Goal: Task Accomplishment & Management: Use online tool/utility

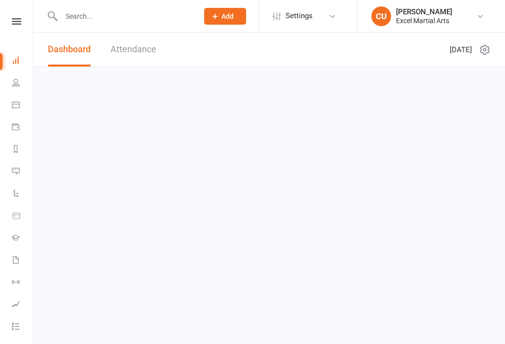
click at [14, 21] on icon at bounding box center [16, 21] width 9 height 6
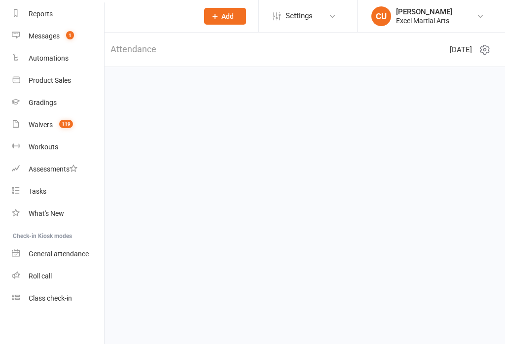
scroll to position [130, 0]
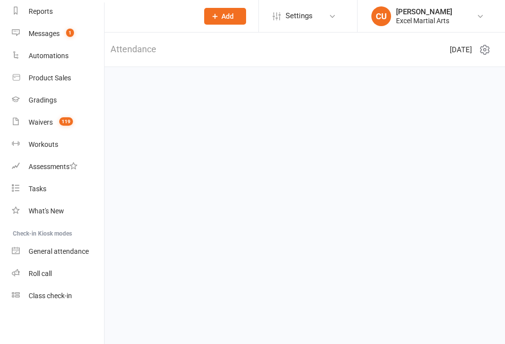
click at [50, 304] on link "Class check-in" at bounding box center [58, 296] width 93 height 22
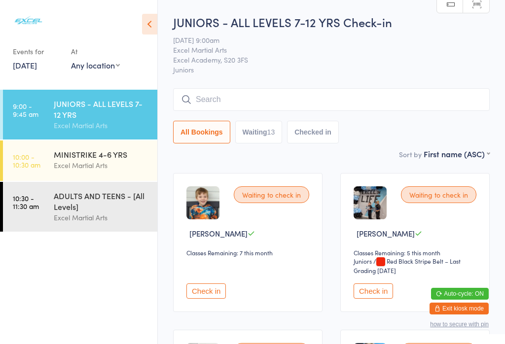
click at [91, 211] on div "ADULTS AND TEENS - [All Levels]" at bounding box center [101, 201] width 95 height 22
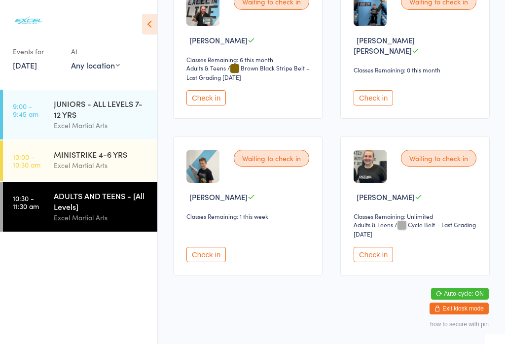
scroll to position [672, 0]
click at [377, 263] on button "Check in" at bounding box center [373, 254] width 39 height 15
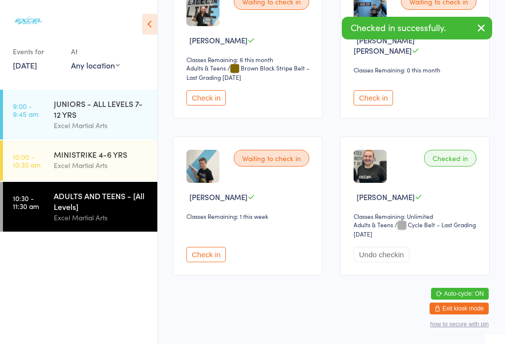
click at [79, 110] on div "JUNIORS - ALL LEVELS 7-12 YRS" at bounding box center [101, 109] width 95 height 22
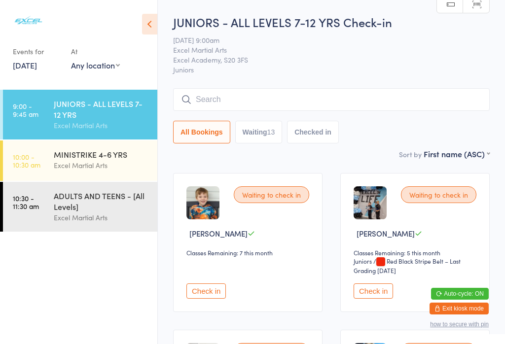
click at [99, 205] on div "ADULTS AND TEENS - [All Levels]" at bounding box center [101, 201] width 95 height 22
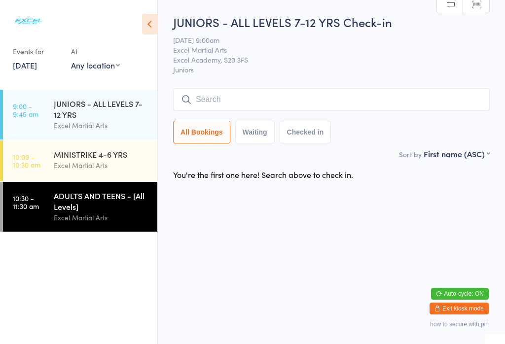
click at [101, 217] on div "Excel Martial Arts" at bounding box center [101, 217] width 95 height 11
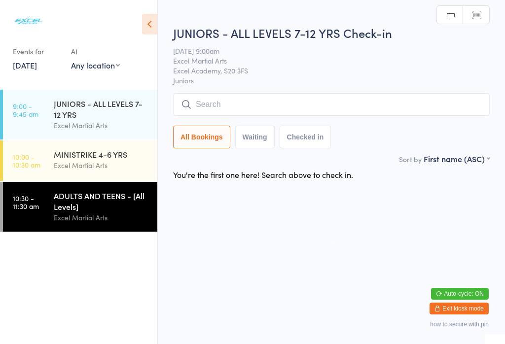
click at [41, 209] on link "10:30 - 11:30 am ADULTS AND TEENS - [All Levels] Excel Martial Arts" at bounding box center [80, 207] width 154 height 50
click at [46, 218] on link "10:30 - 11:30 am ADULTS AND TEENS - [All Levels] Excel Martial Arts" at bounding box center [80, 207] width 154 height 50
click at [56, 228] on div "ADULTS AND TEENS - [All Levels] Excel Martial Arts" at bounding box center [106, 207] width 104 height 50
click at [51, 121] on link "9:00 - 9:45 am JUNIORS - ALL LEVELS 7-12 YRS Excel Martial Arts" at bounding box center [80, 115] width 154 height 50
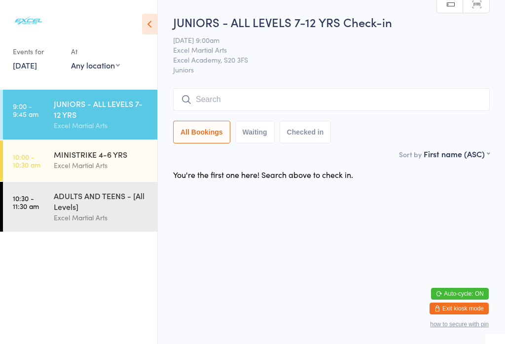
click at [89, 107] on div "JUNIORS - ALL LEVELS 7-12 YRS" at bounding box center [101, 109] width 95 height 22
click at [85, 203] on div "ADULTS AND TEENS - [All Levels]" at bounding box center [101, 201] width 95 height 22
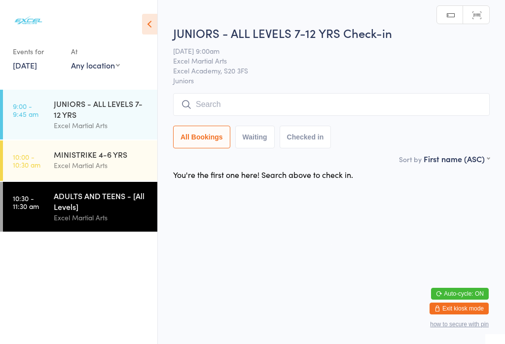
click at [84, 113] on div "JUNIORS - ALL LEVELS 7-12 YRS" at bounding box center [101, 109] width 95 height 22
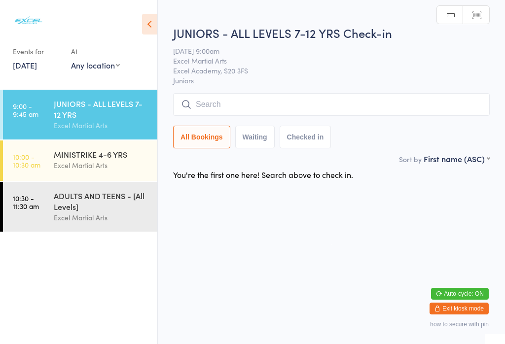
click at [252, 139] on button "Waiting" at bounding box center [254, 137] width 39 height 23
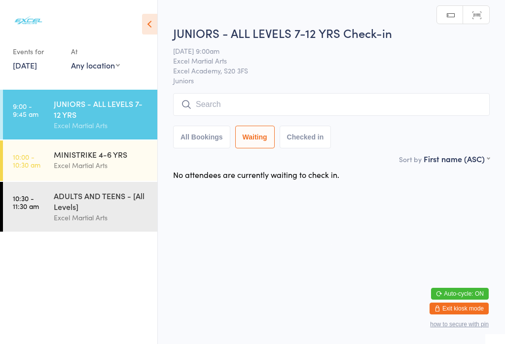
click at [298, 149] on button "Checked in" at bounding box center [306, 137] width 52 height 23
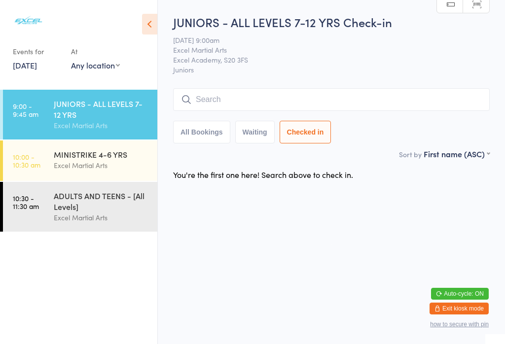
click at [208, 140] on button "All Bookings" at bounding box center [201, 132] width 57 height 23
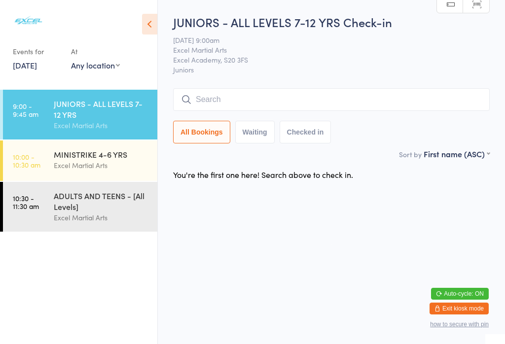
click at [94, 112] on div "JUNIORS - ALL LEVELS 7-12 YRS" at bounding box center [101, 109] width 95 height 22
click at [202, 104] on input "search" at bounding box center [331, 99] width 317 height 23
click at [409, 127] on html "You have now entered Kiosk Mode. Members will be able to check themselves in us…" at bounding box center [252, 172] width 505 height 344
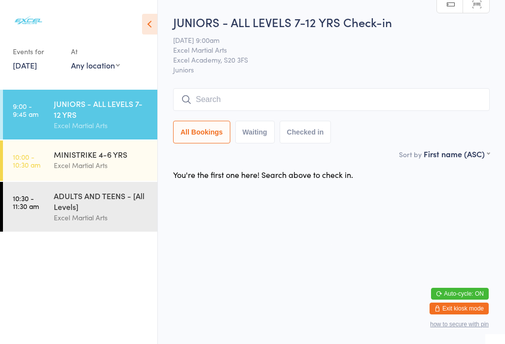
click at [100, 159] on div "MINISTRIKE 4-6 YRS" at bounding box center [101, 154] width 95 height 11
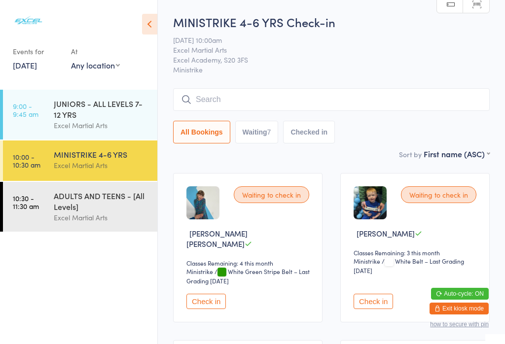
click at [83, 115] on div "JUNIORS - ALL LEVELS 7-12 YRS" at bounding box center [101, 109] width 95 height 22
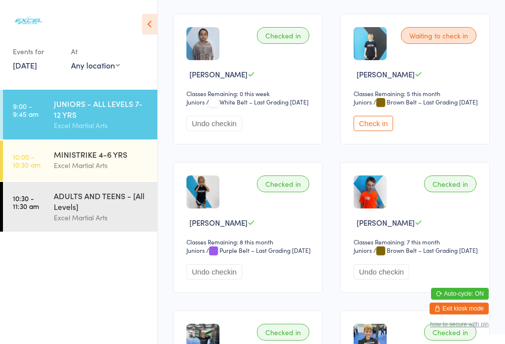
scroll to position [613, 0]
click at [370, 132] on button "Check in" at bounding box center [373, 123] width 39 height 15
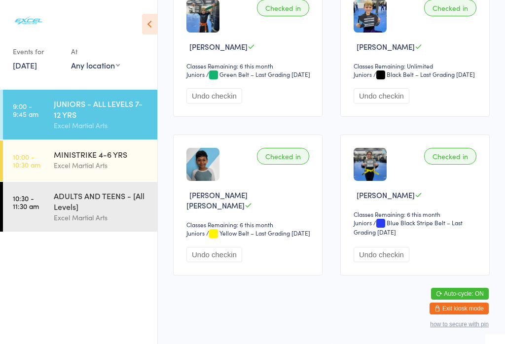
scroll to position [992, 0]
click at [104, 160] on div "MINISTRIKE 4-6 YRS" at bounding box center [101, 154] width 95 height 11
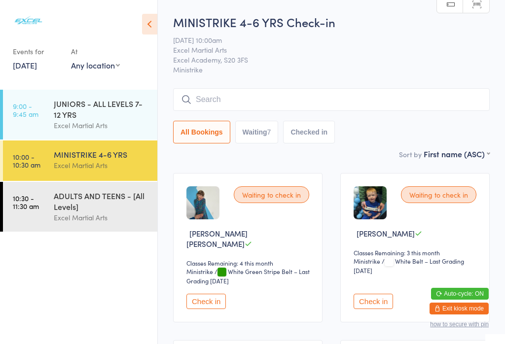
click at [213, 294] on button "Check in" at bounding box center [206, 301] width 39 height 15
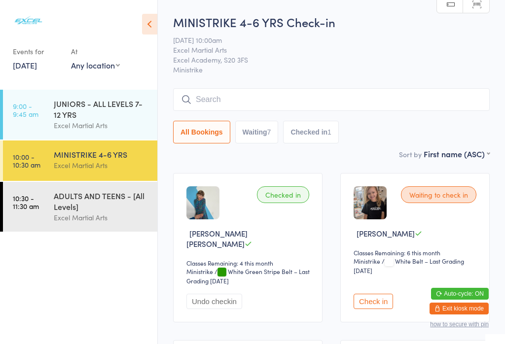
click at [119, 207] on div "ADULTS AND TEENS - [All Levels]" at bounding box center [101, 201] width 95 height 22
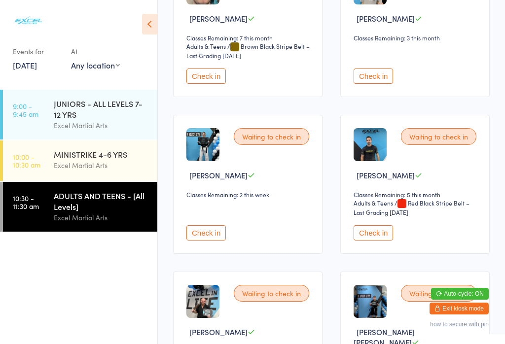
scroll to position [225, 0]
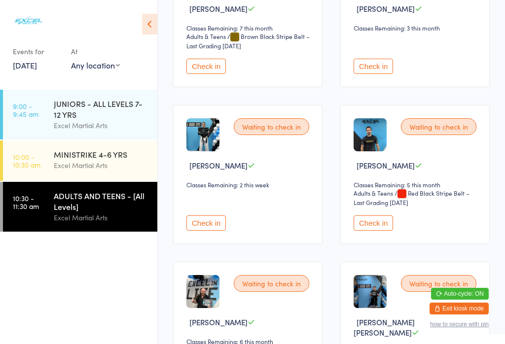
click at [213, 231] on button "Check in" at bounding box center [206, 223] width 39 height 15
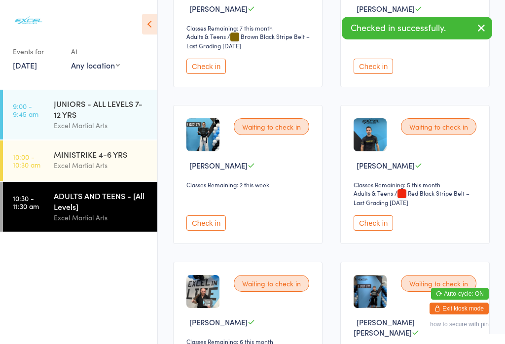
click at [111, 164] on div "Excel Martial Arts" at bounding box center [101, 165] width 95 height 11
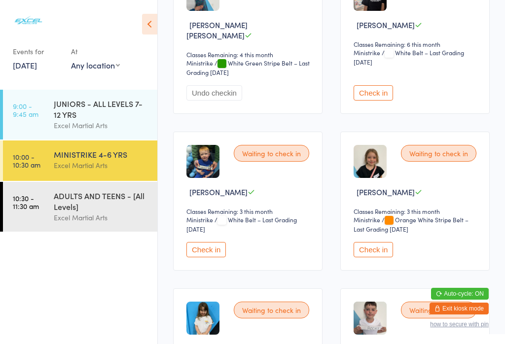
scroll to position [209, 0]
click at [218, 160] on img at bounding box center [203, 161] width 33 height 33
click at [208, 247] on button "Check in" at bounding box center [206, 249] width 39 height 15
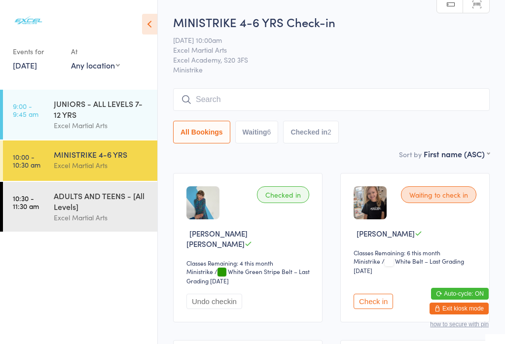
scroll to position [0, 0]
click at [232, 94] on input "search" at bounding box center [331, 99] width 317 height 23
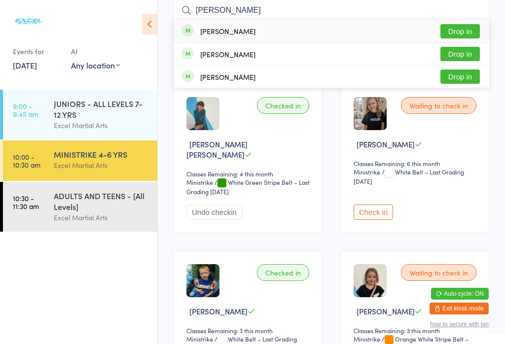
type input "[PERSON_NAME]"
click at [453, 35] on button "Drop in" at bounding box center [460, 31] width 39 height 14
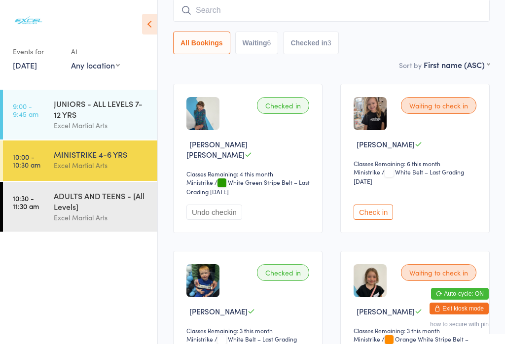
click at [92, 90] on div "JUNIORS - ALL LEVELS 7-12 YRS Excel Martial Arts" at bounding box center [106, 115] width 104 height 50
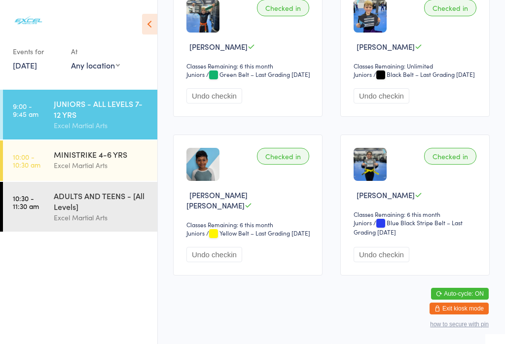
scroll to position [992, 0]
click at [377, 263] on button "Undo checkin" at bounding box center [382, 254] width 56 height 15
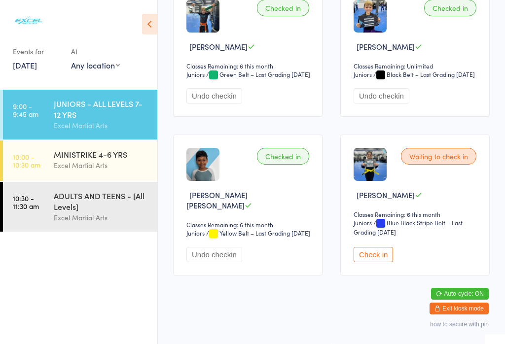
scroll to position [948, 0]
click at [127, 168] on div "Excel Martial Arts" at bounding box center [101, 165] width 95 height 11
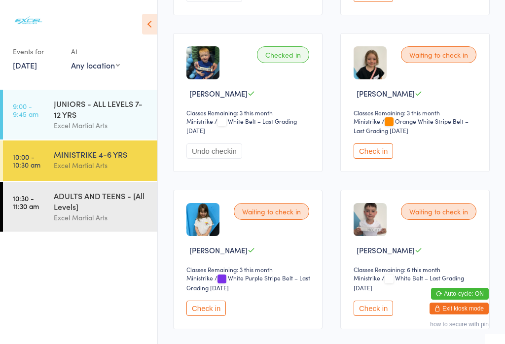
scroll to position [308, 0]
click at [211, 316] on button "Check in" at bounding box center [206, 308] width 39 height 15
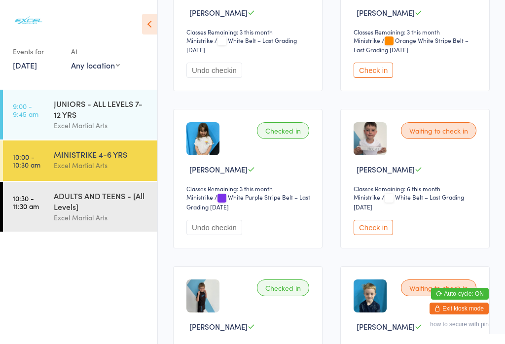
scroll to position [371, 0]
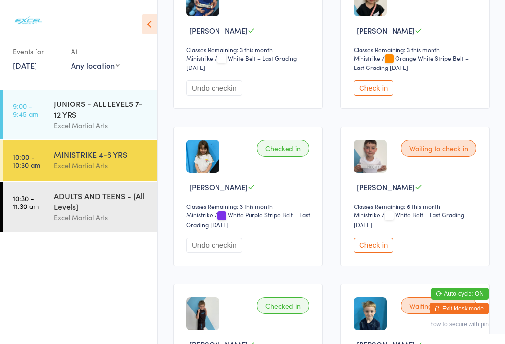
click at [373, 247] on button "Check in" at bounding box center [373, 245] width 39 height 15
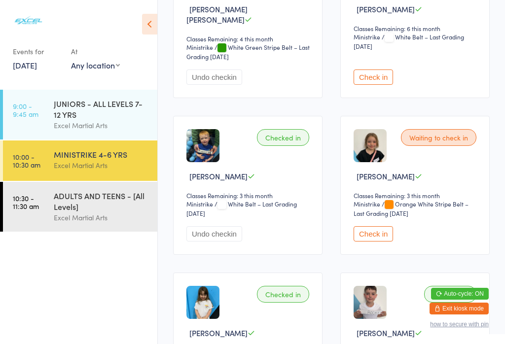
scroll to position [228, 0]
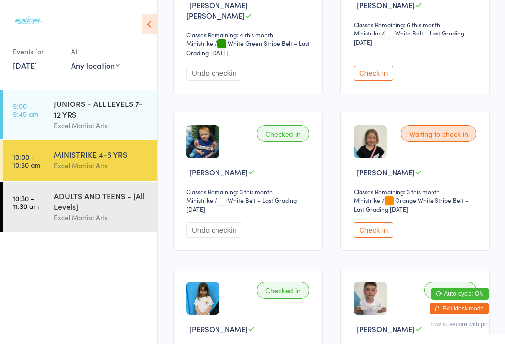
click at [380, 237] on button "Check in" at bounding box center [373, 230] width 39 height 15
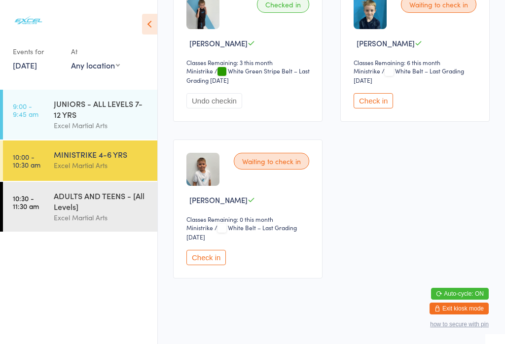
scroll to position [672, 0]
click at [209, 266] on button "Check in" at bounding box center [206, 258] width 39 height 15
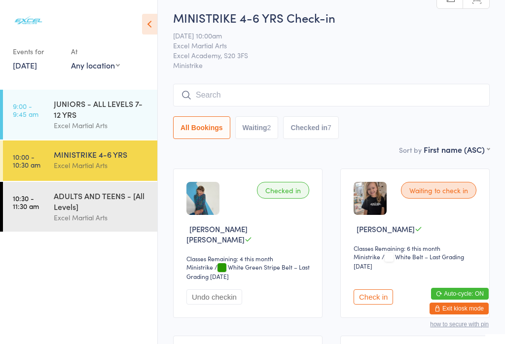
scroll to position [6, 0]
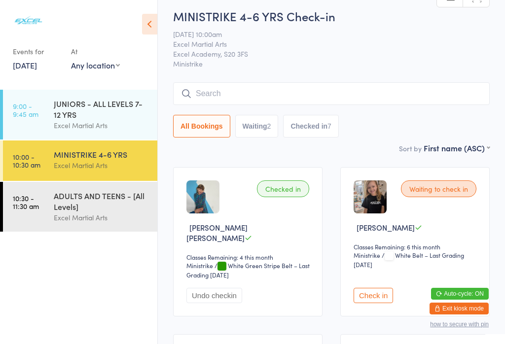
click at [378, 291] on button "Check in" at bounding box center [373, 295] width 39 height 15
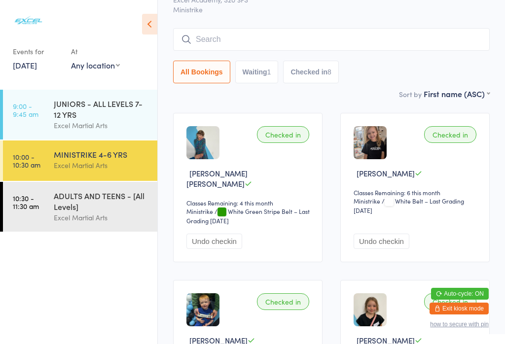
scroll to position [69, 0]
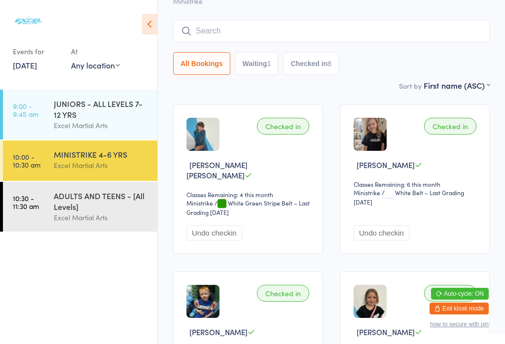
click at [34, 162] on time "10:00 - 10:30 am" at bounding box center [27, 161] width 28 height 16
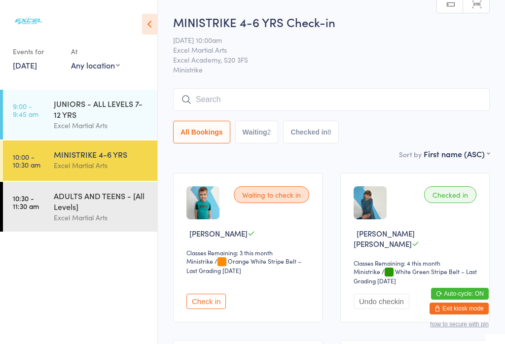
scroll to position [0, 0]
click at [213, 266] on select "Ministrike" at bounding box center [206, 261] width 39 height 9
click at [220, 294] on button "Check in" at bounding box center [206, 301] width 39 height 15
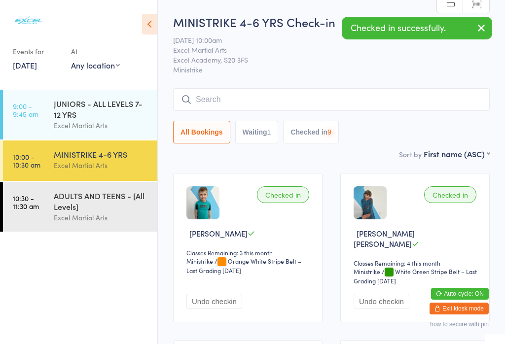
click at [206, 298] on button "Undo checkin" at bounding box center [215, 301] width 56 height 15
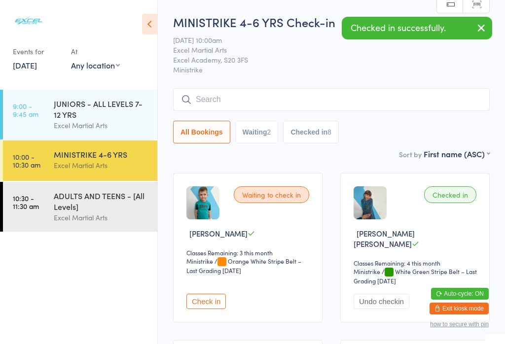
click at [191, 304] on button "Check in" at bounding box center [206, 301] width 39 height 15
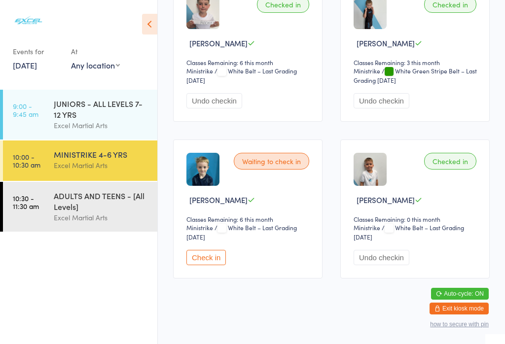
scroll to position [672, 0]
click at [212, 265] on button "Check in" at bounding box center [206, 258] width 39 height 15
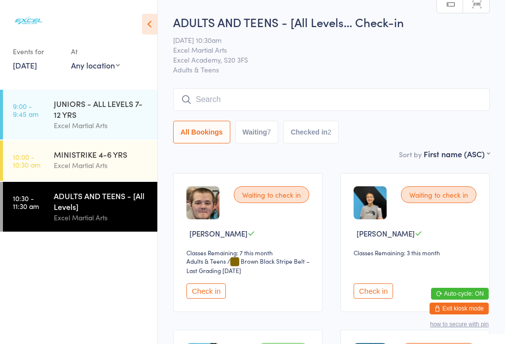
click at [102, 163] on div "Excel Martial Arts" at bounding box center [101, 165] width 95 height 11
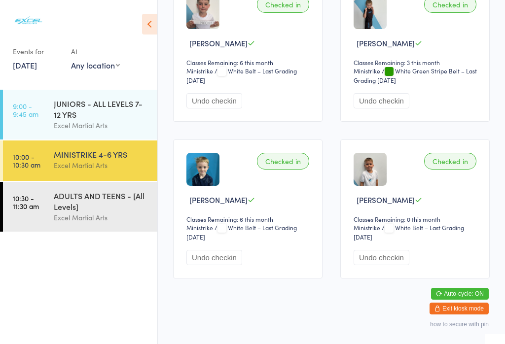
scroll to position [672, 0]
click at [114, 212] on div "ADULTS AND TEENS - [All Levels]" at bounding box center [101, 201] width 95 height 22
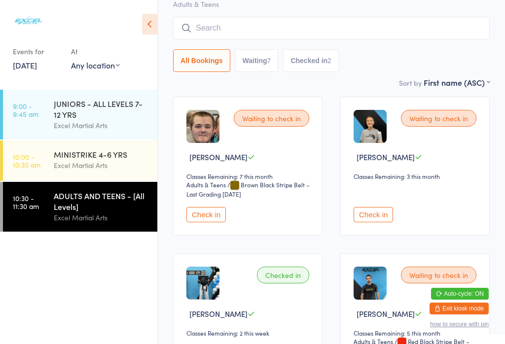
scroll to position [77, 0]
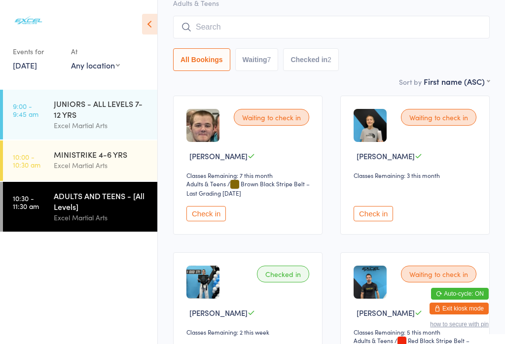
click at [213, 219] on button "Check in" at bounding box center [206, 213] width 39 height 15
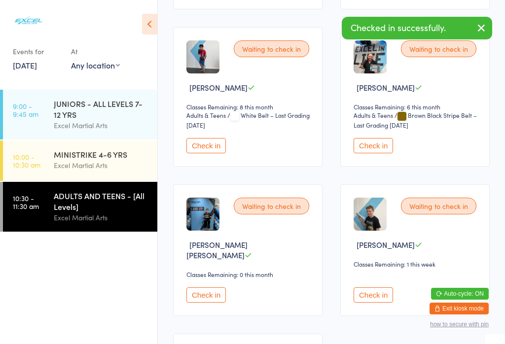
scroll to position [458, 0]
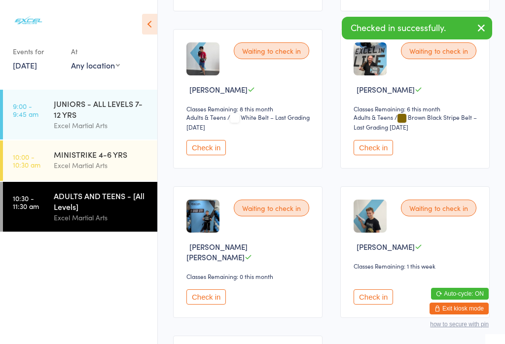
click at [378, 155] on button "Check in" at bounding box center [373, 147] width 39 height 15
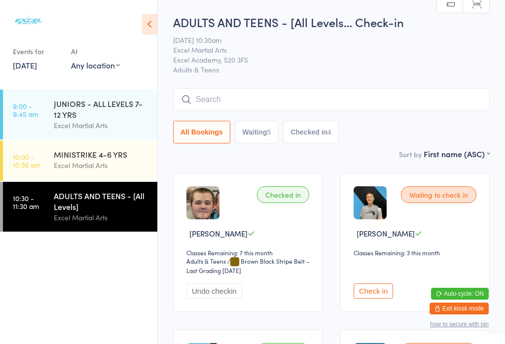
scroll to position [0, 0]
click at [372, 294] on button "Check in" at bounding box center [373, 291] width 39 height 15
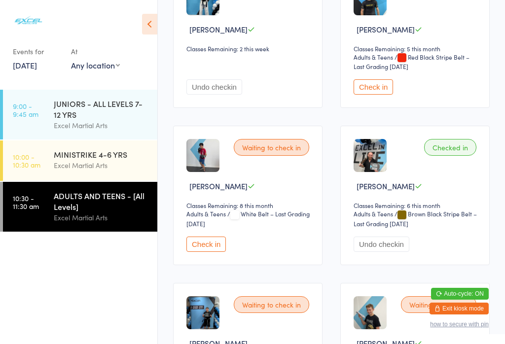
scroll to position [361, 0]
click at [204, 253] on button "Check in" at bounding box center [206, 244] width 39 height 15
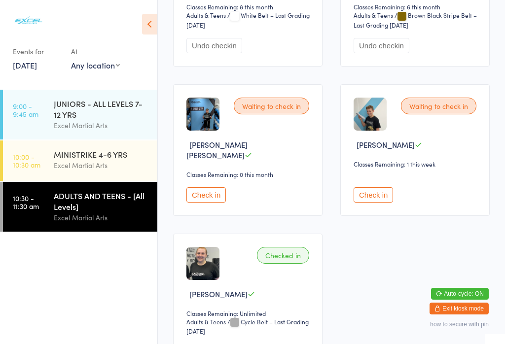
scroll to position [570, 0]
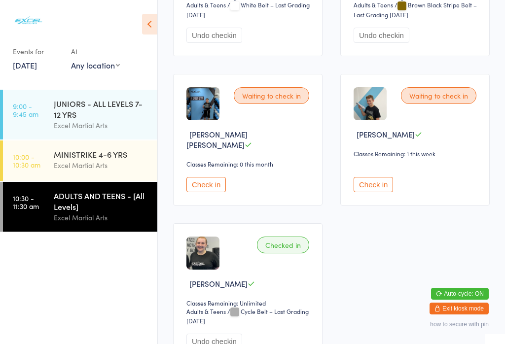
click at [366, 185] on button "Check in" at bounding box center [373, 184] width 39 height 15
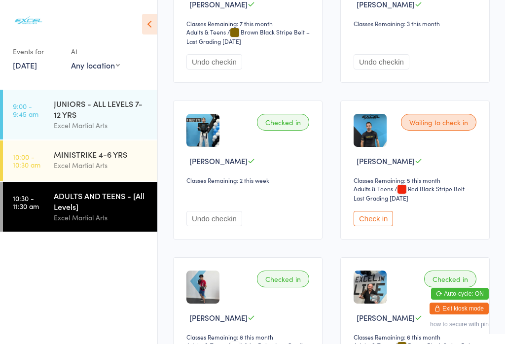
scroll to position [230, 0]
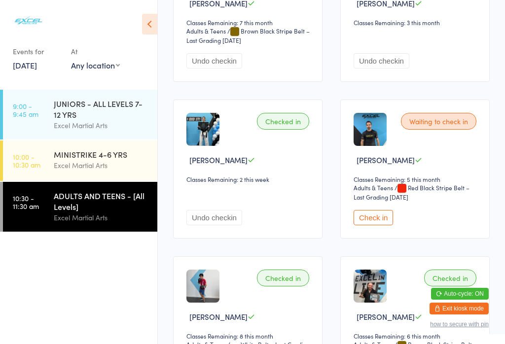
click at [368, 222] on button "Check in" at bounding box center [373, 217] width 39 height 15
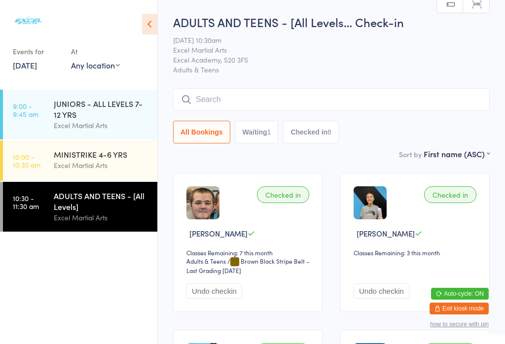
scroll to position [0, 0]
click at [382, 106] on input "search" at bounding box center [331, 99] width 317 height 23
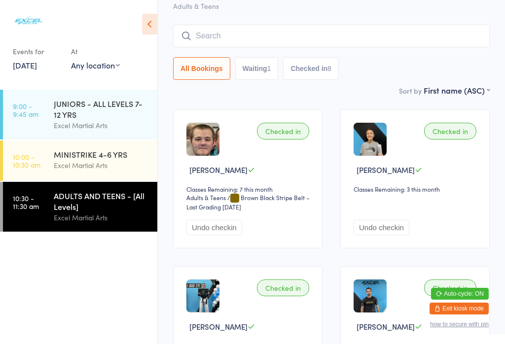
scroll to position [89, 0]
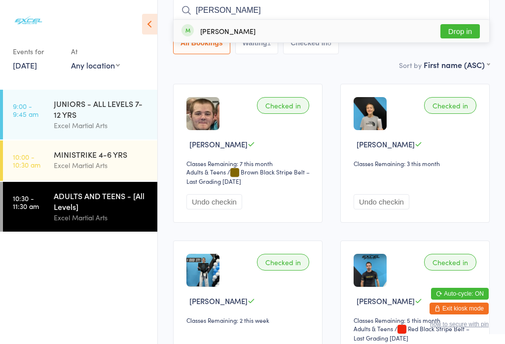
type input "[PERSON_NAME]"
click at [459, 38] on button "Drop in" at bounding box center [460, 31] width 39 height 14
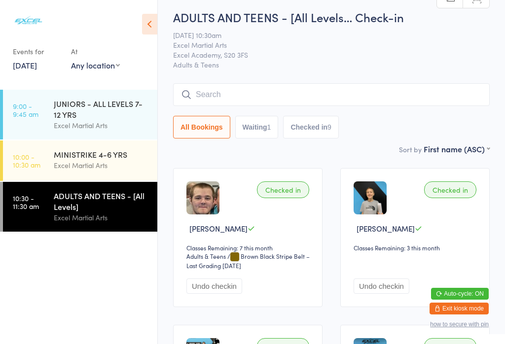
scroll to position [3, 0]
